Goal: Book appointment/travel/reservation

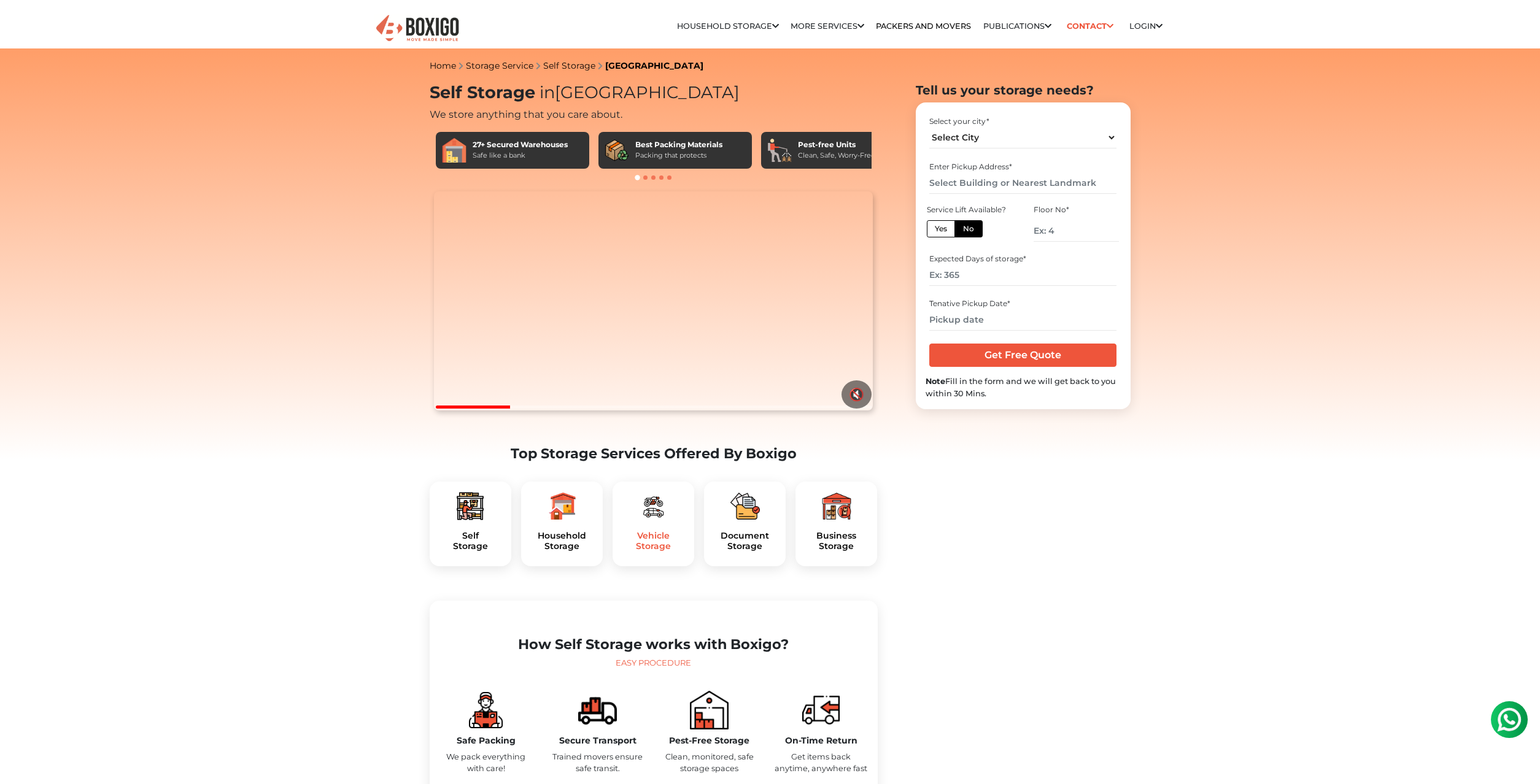
click at [672, 551] on h5 "Vehicle Storage" at bounding box center [654, 541] width 62 height 21
click at [929, 127] on select "Select City Bangalore Bengaluru Bhopal Bhubaneswar Chennai Coimbatore Cuttack D…" at bounding box center [1022, 138] width 187 height 22
select select "[GEOGRAPHIC_DATA]"
click option "[GEOGRAPHIC_DATA]" at bounding box center [0, 0] width 0 height 0
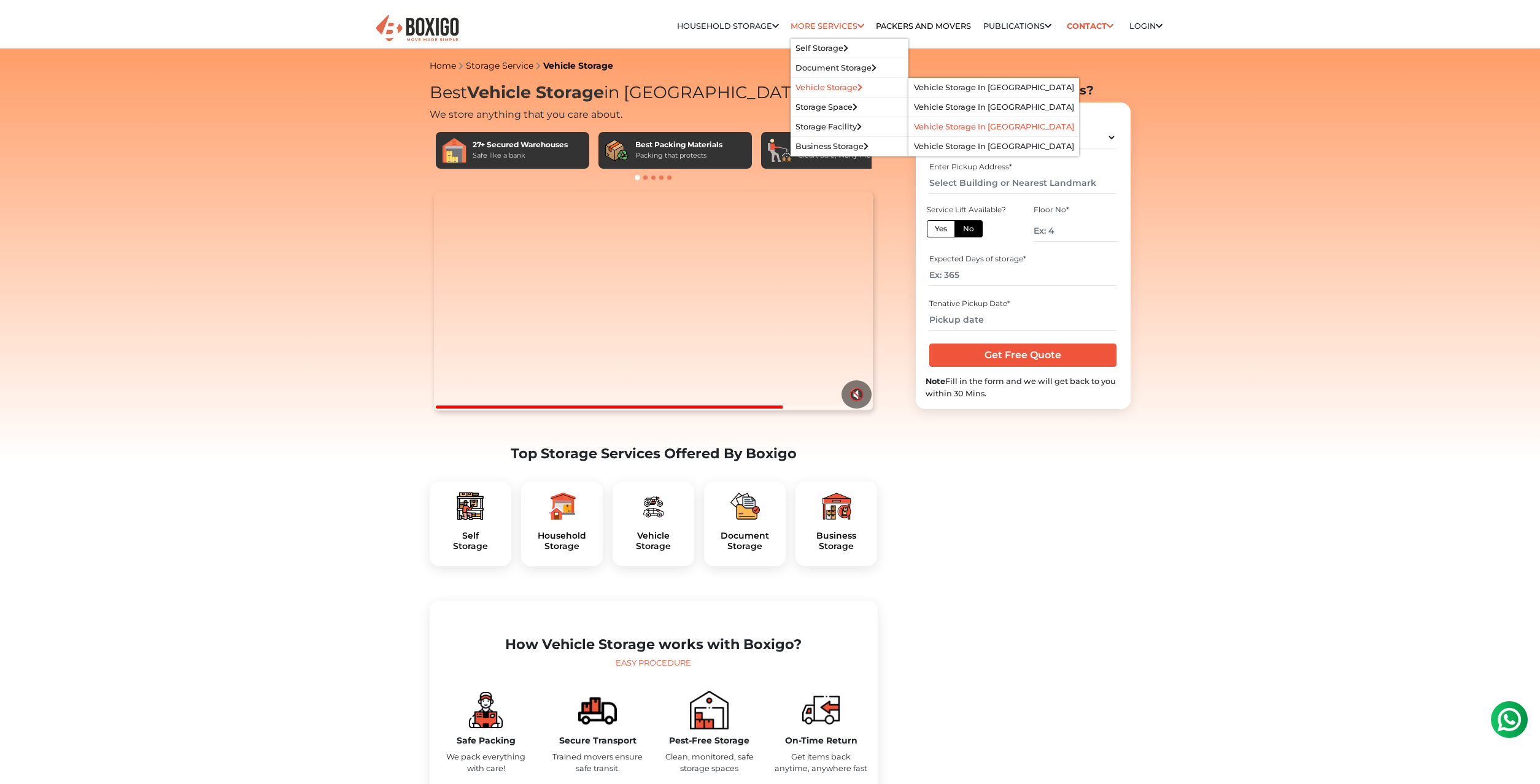
click at [982, 127] on link "Vehicle Storage in [GEOGRAPHIC_DATA]" at bounding box center [994, 126] width 160 height 10
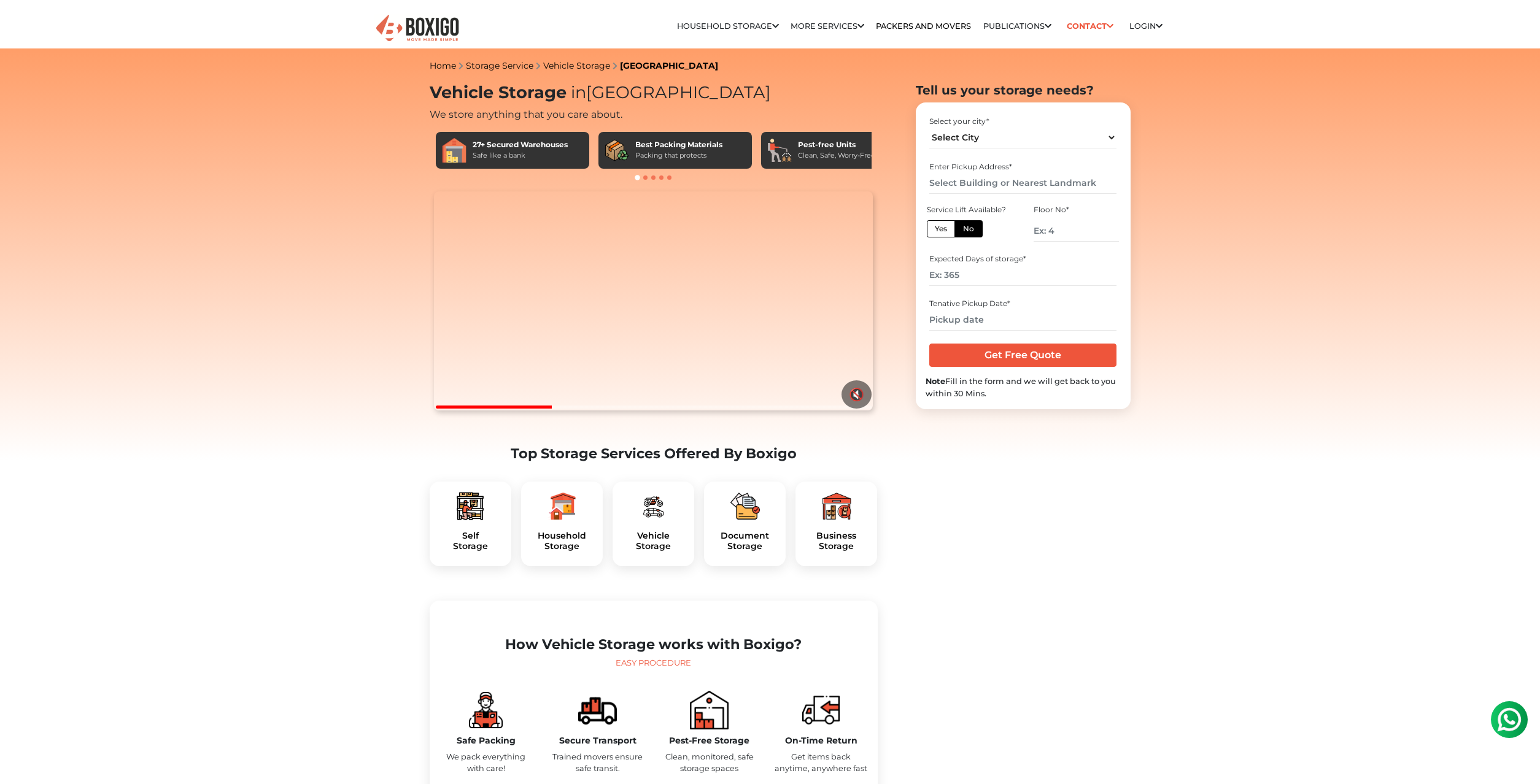
scroll to position [3, 0]
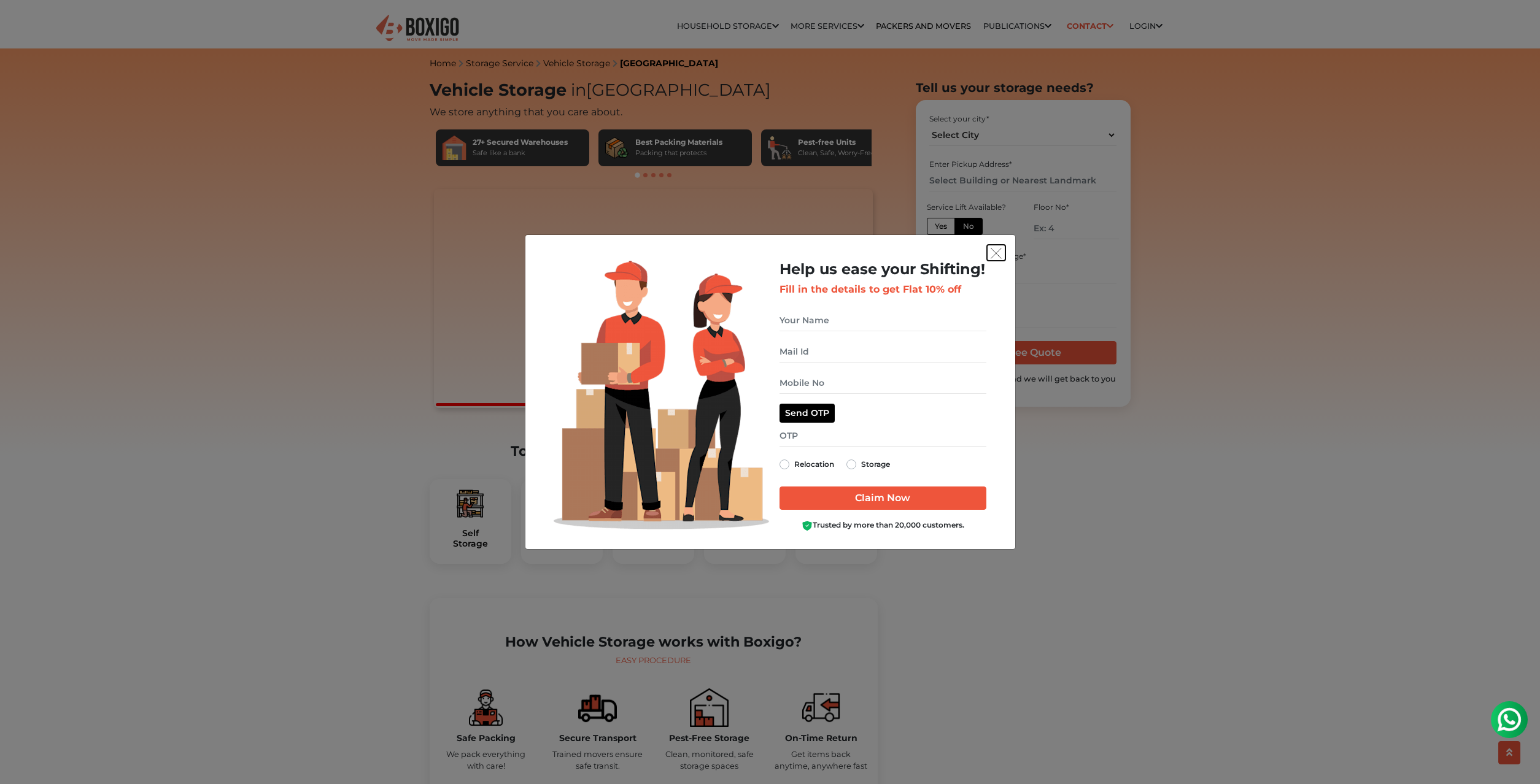
click at [1001, 250] on img "get free quote dialog" at bounding box center [996, 253] width 11 height 11
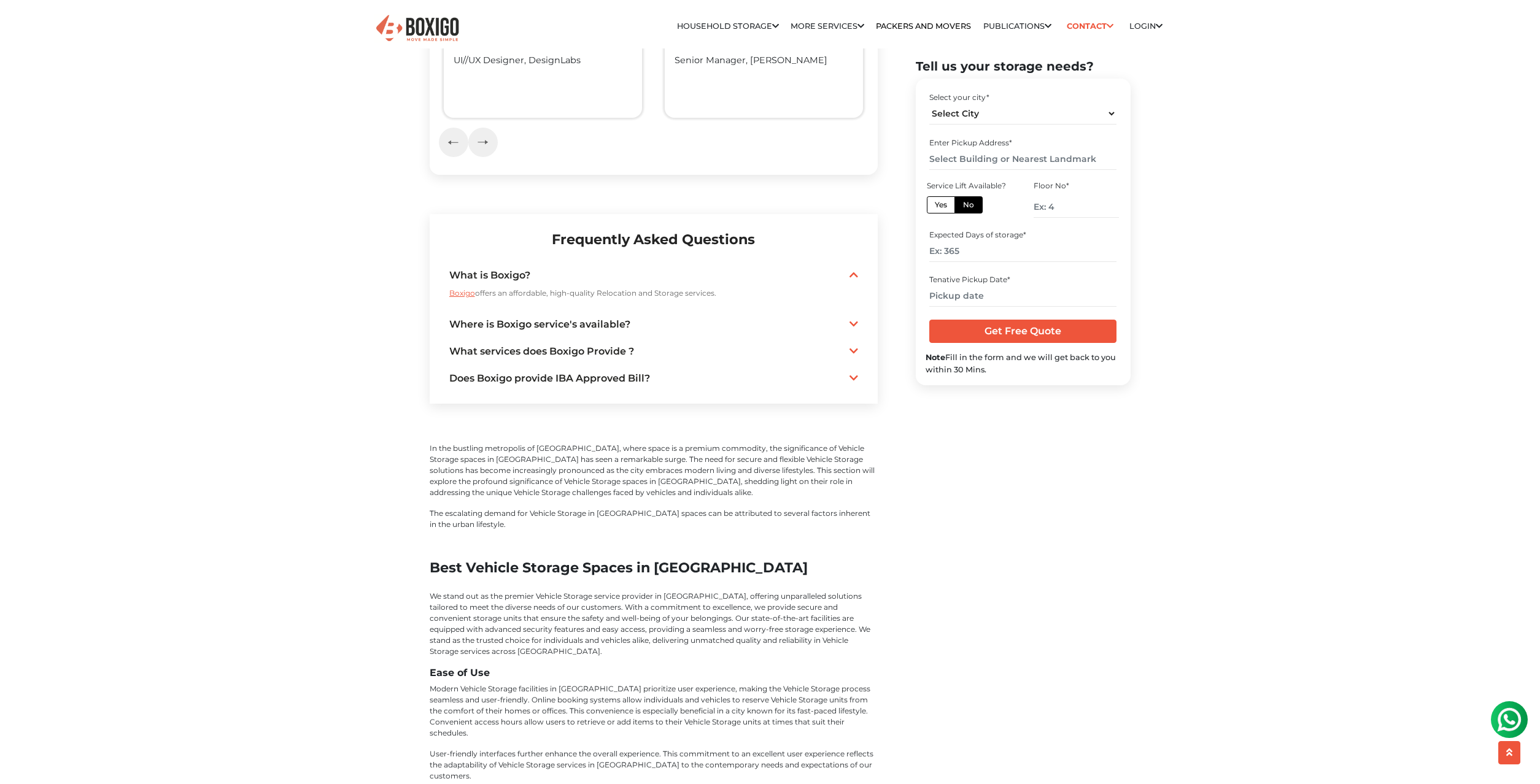
scroll to position [2193, 0]
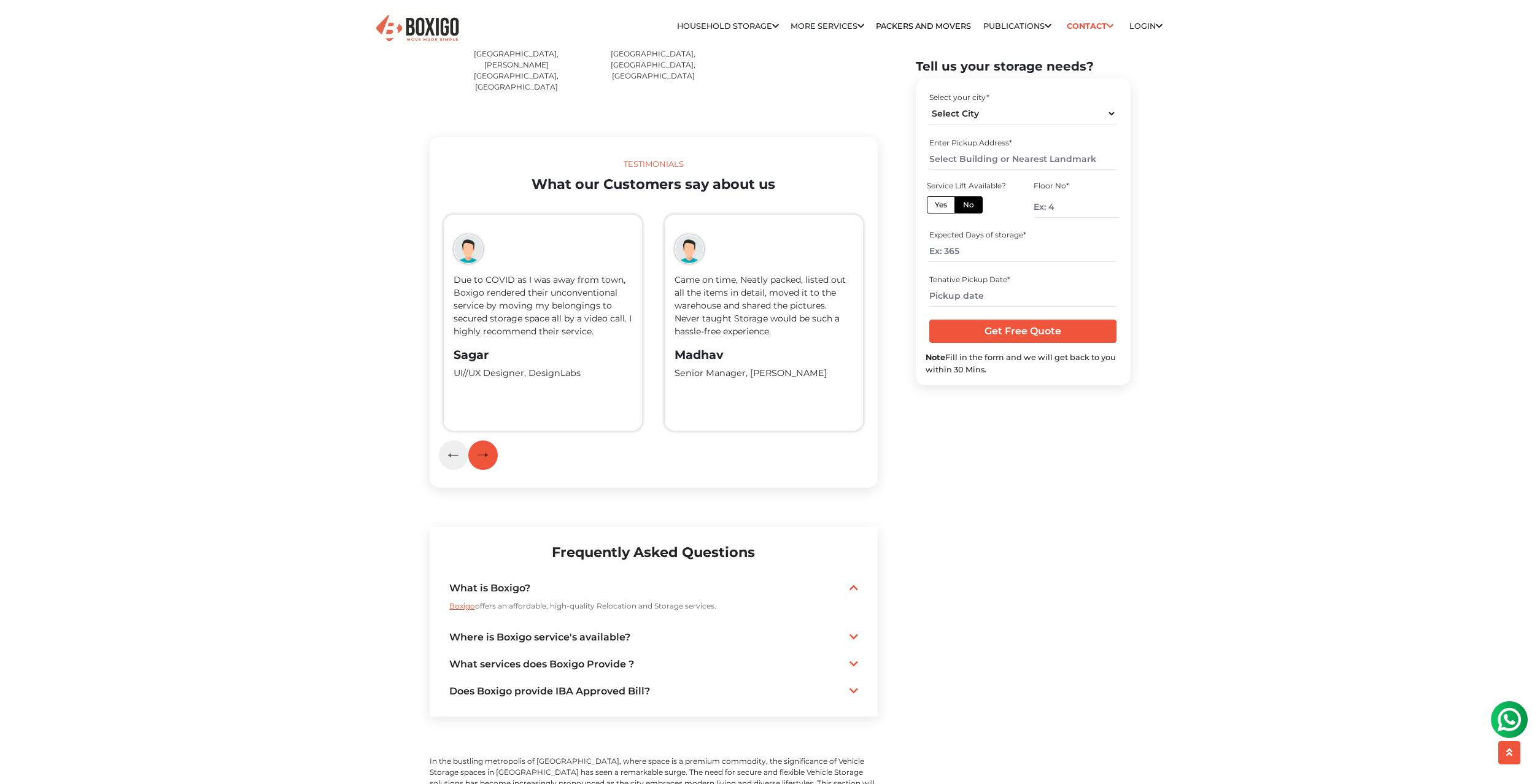
click at [488, 459] on button "button" at bounding box center [483, 455] width 29 height 29
click at [484, 458] on img "button" at bounding box center [483, 454] width 10 height 5
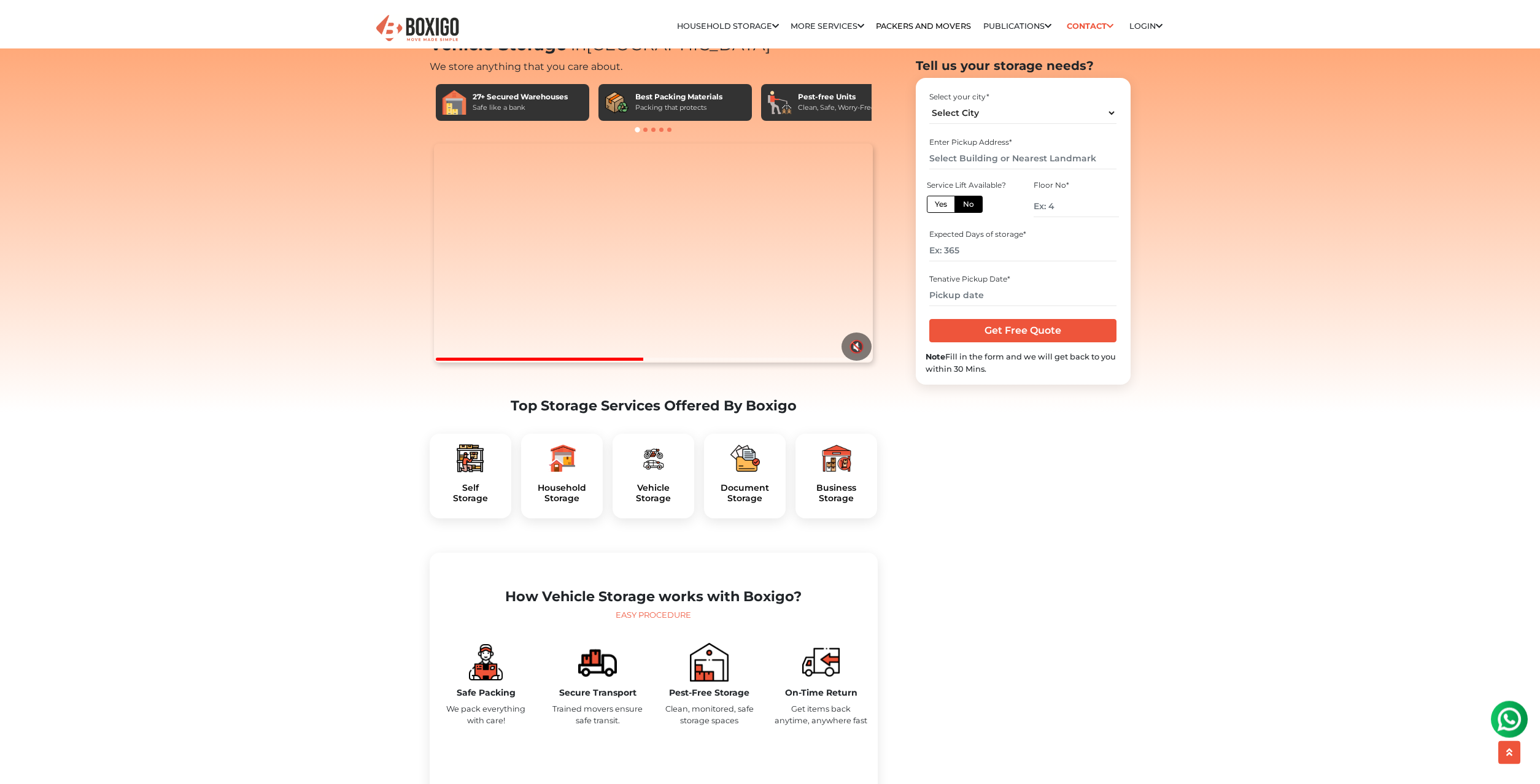
scroll to position [0, 0]
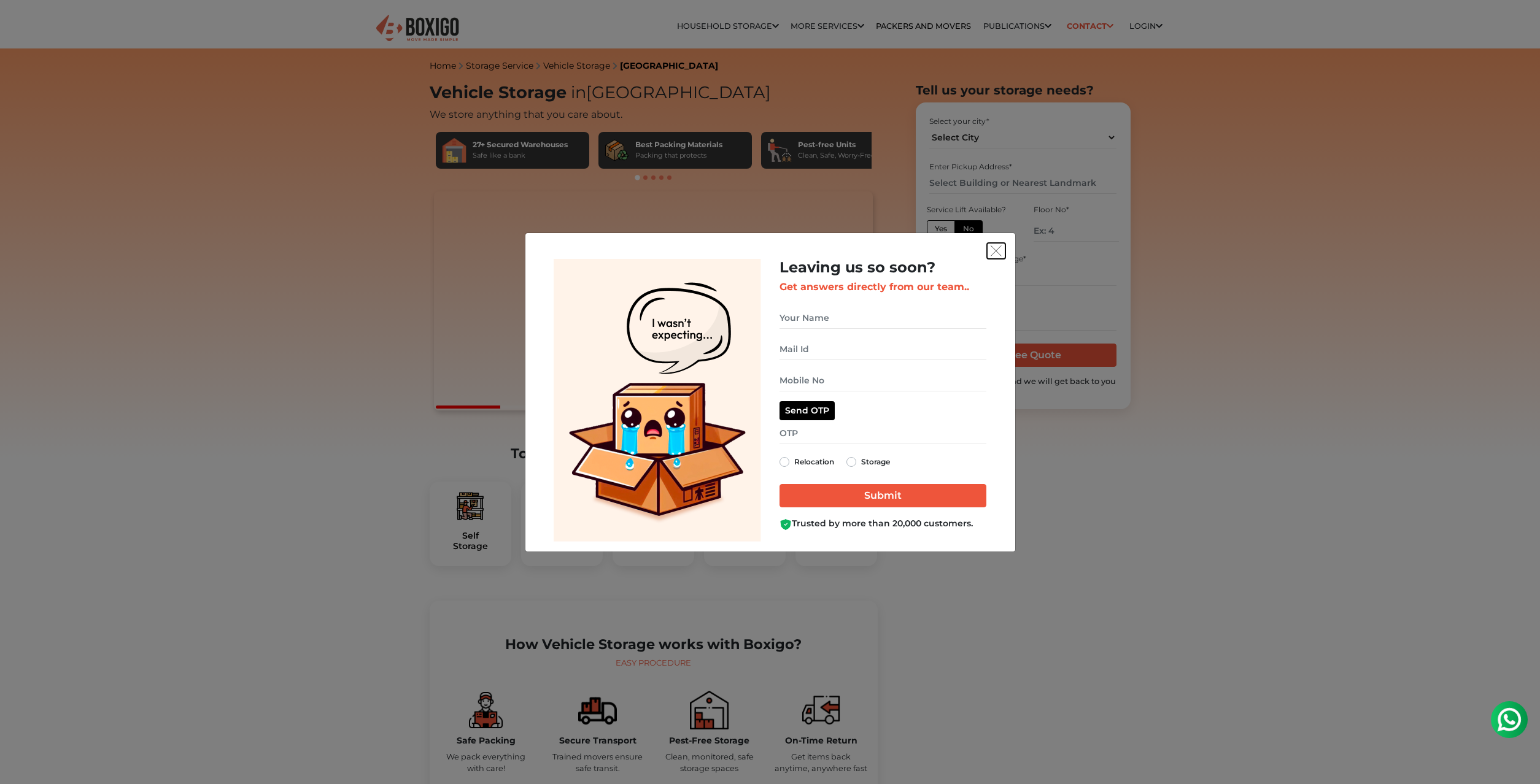
click at [1004, 250] on button "get free quote dialog" at bounding box center [996, 251] width 18 height 16
